Goal: Transaction & Acquisition: Purchase product/service

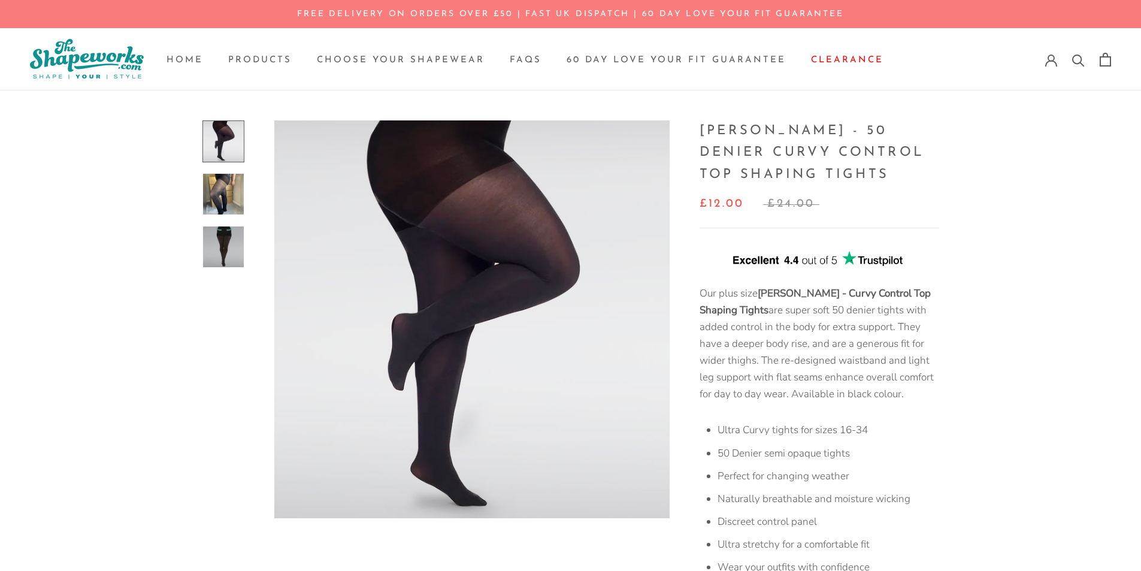
click at [220, 256] on img at bounding box center [223, 246] width 41 height 41
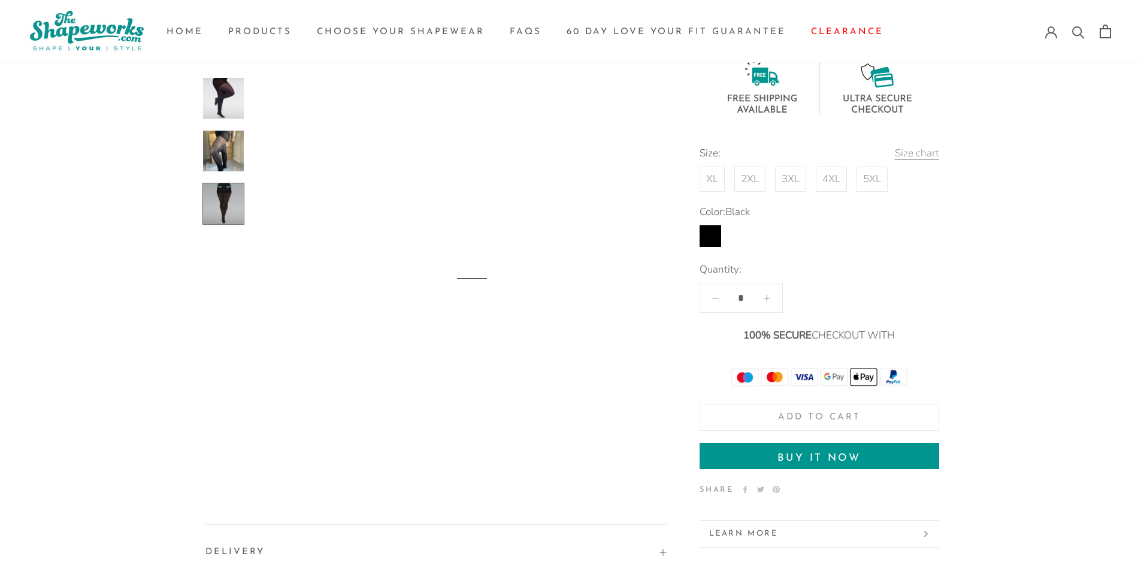
scroll to position [872, 0]
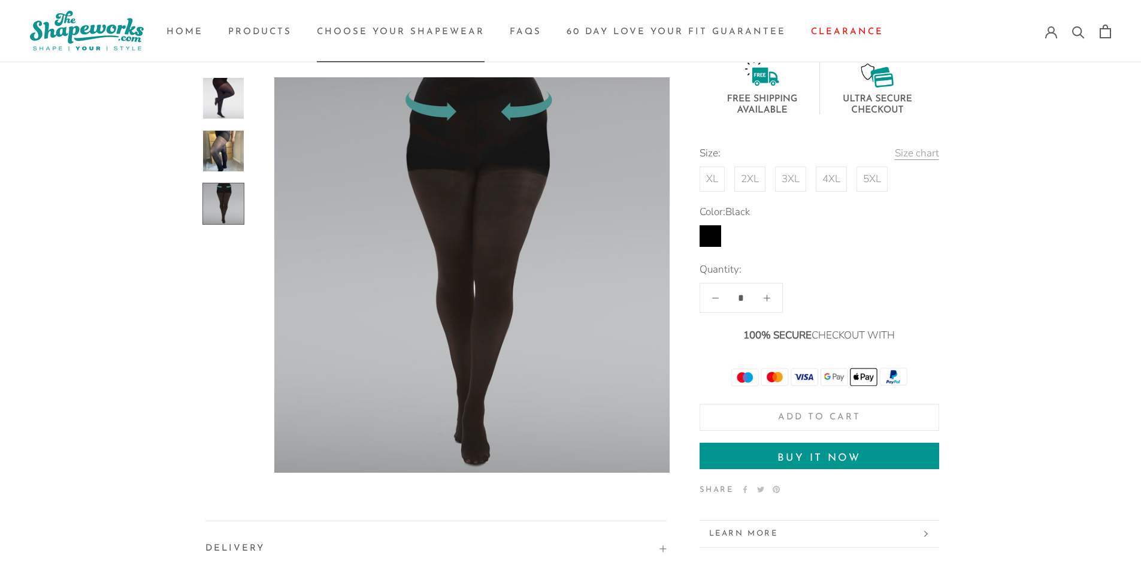
click at [343, 28] on link "Choose your Shapewear Choose your Shapewear" at bounding box center [401, 32] width 168 height 9
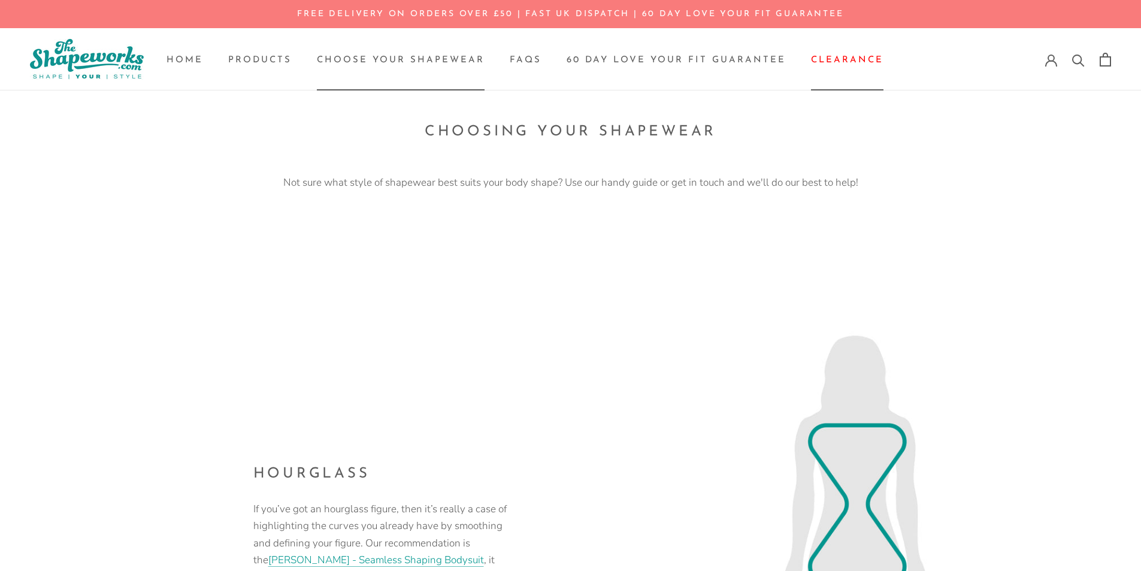
click at [1076, 58] on link "Search" at bounding box center [1078, 59] width 13 height 13
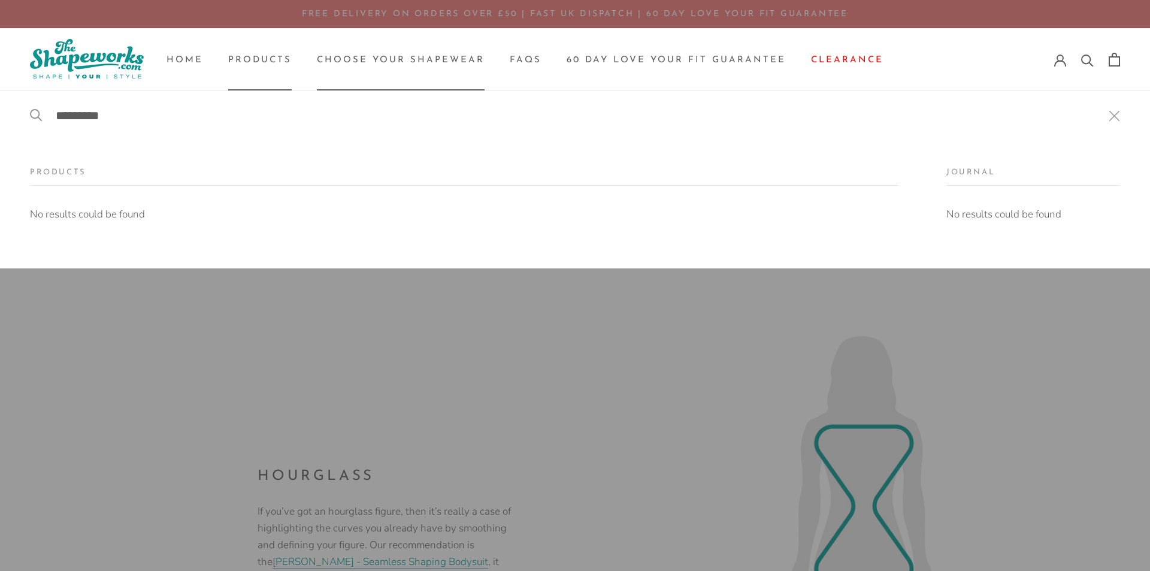
type input "*********"
click at [267, 59] on link "Products Products" at bounding box center [259, 60] width 63 height 9
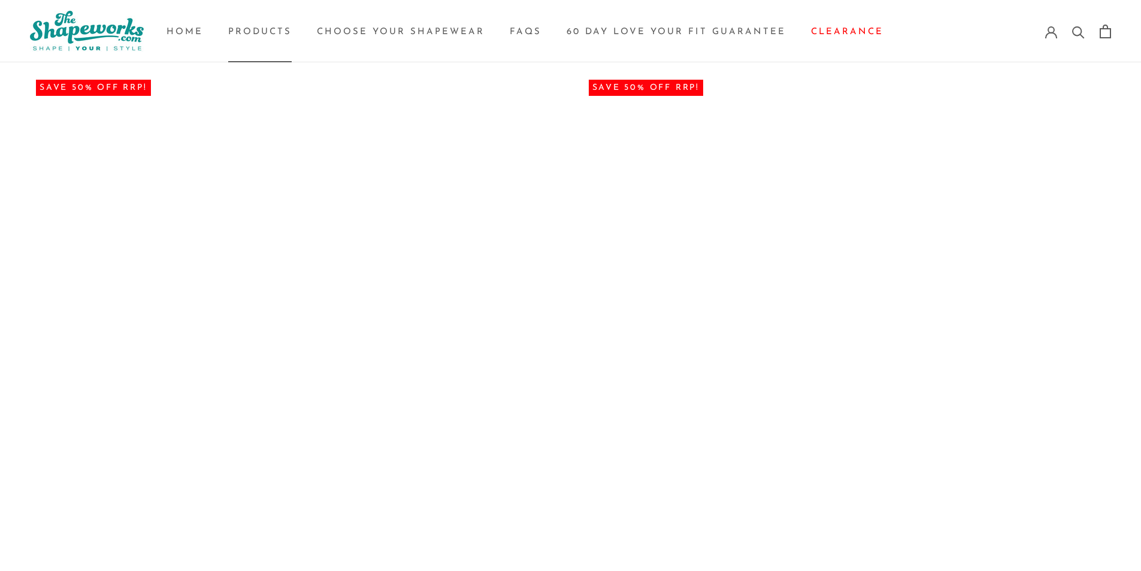
scroll to position [1917, 0]
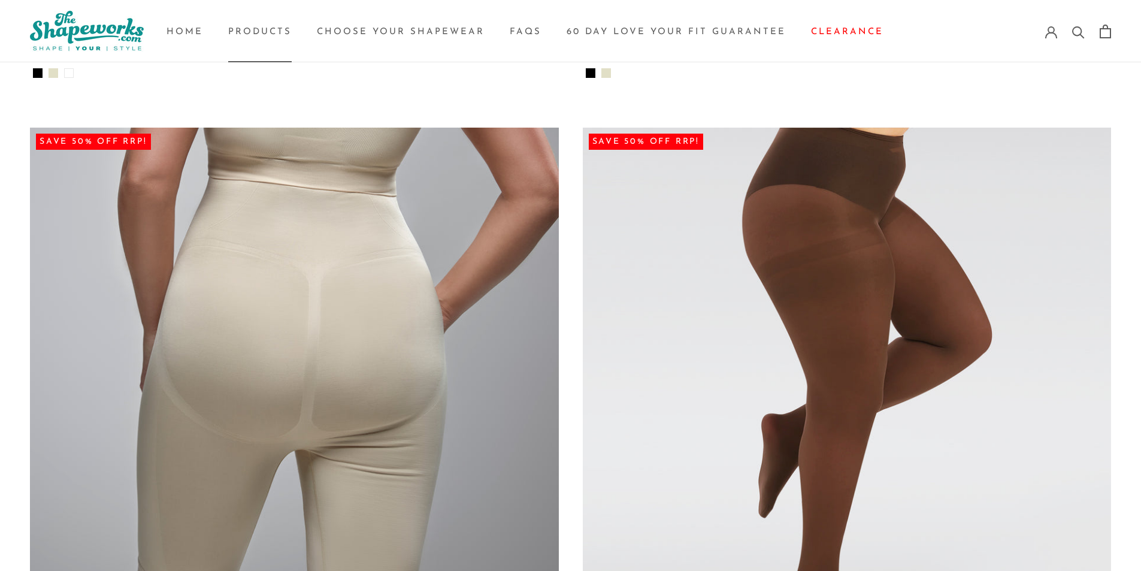
click at [868, 310] on img at bounding box center [847, 393] width 529 height 530
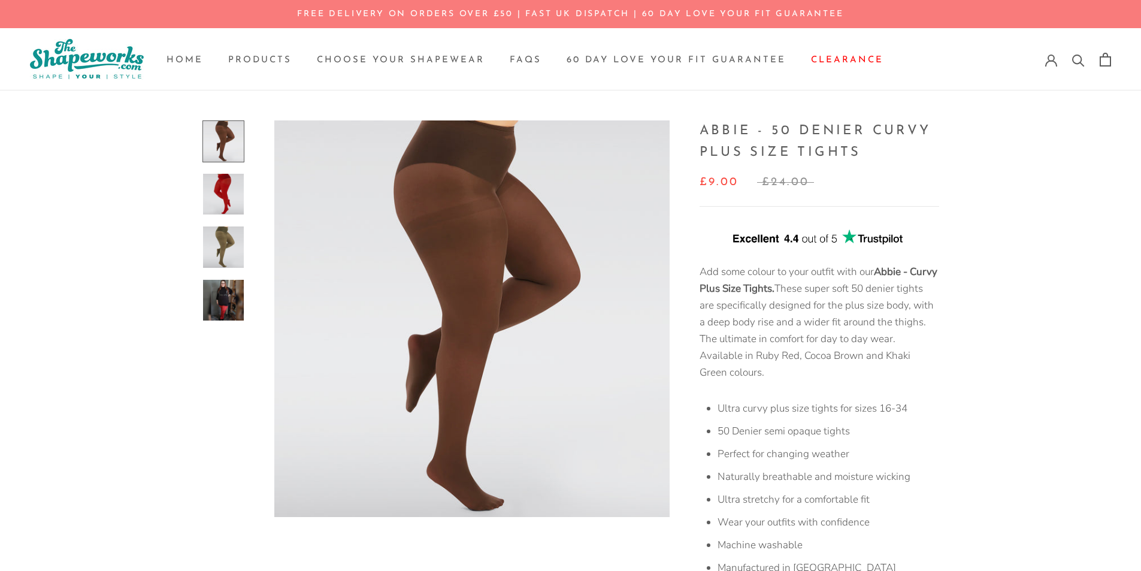
click at [222, 292] on img at bounding box center [223, 300] width 41 height 41
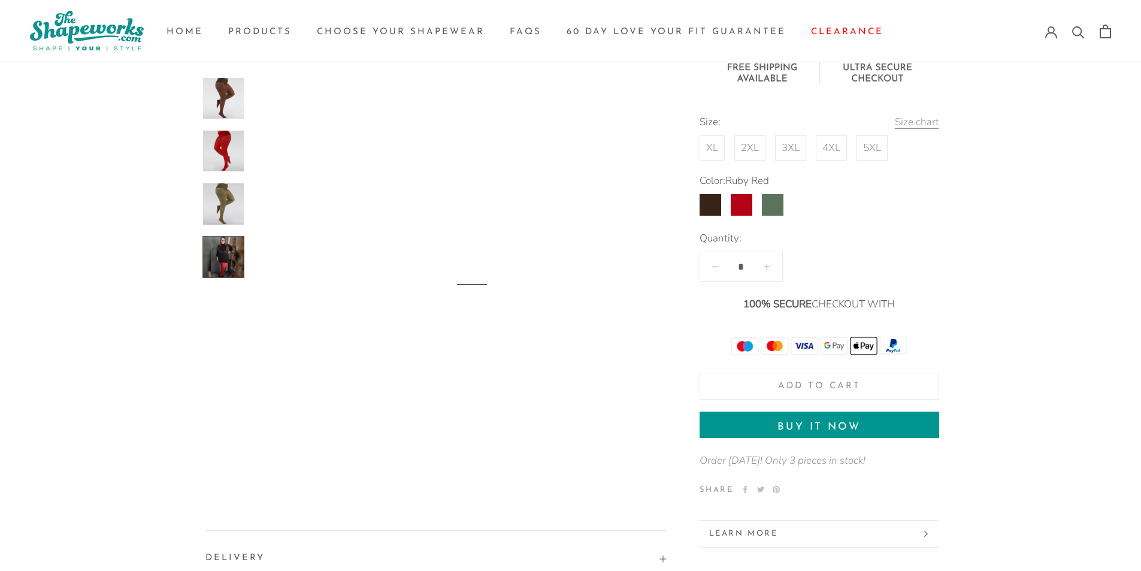
scroll to position [1286, 0]
